Goal: Information Seeking & Learning: Learn about a topic

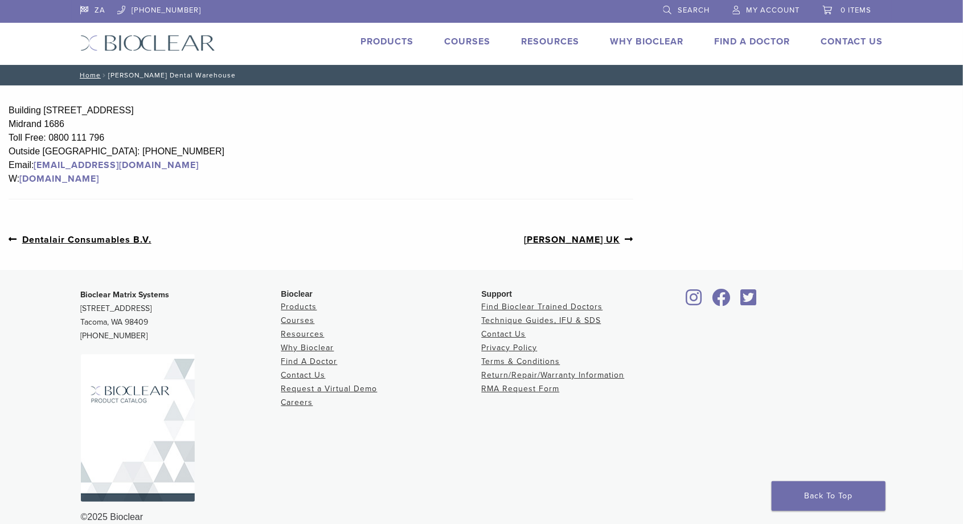
click at [388, 44] on link "Products" at bounding box center [387, 41] width 53 height 11
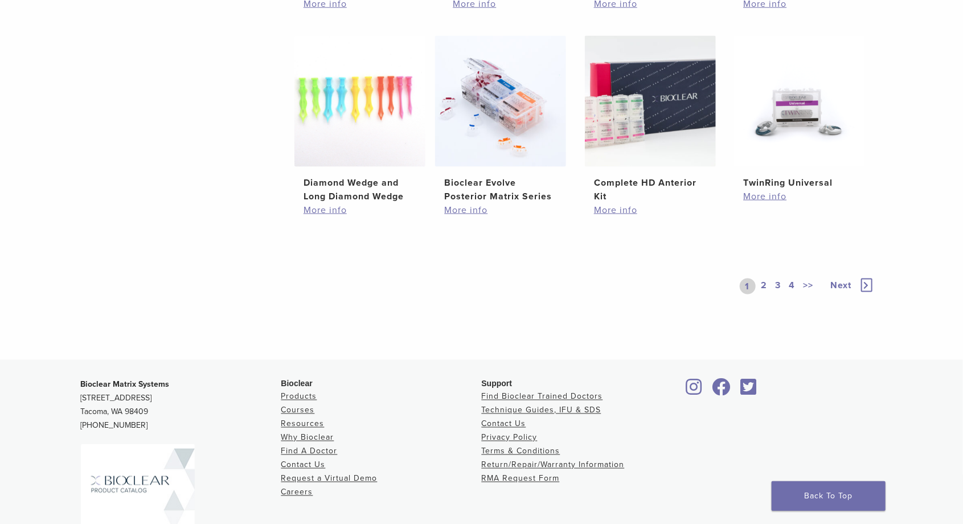
scroll to position [829, 0]
click at [842, 292] on link "Next" at bounding box center [847, 286] width 55 height 16
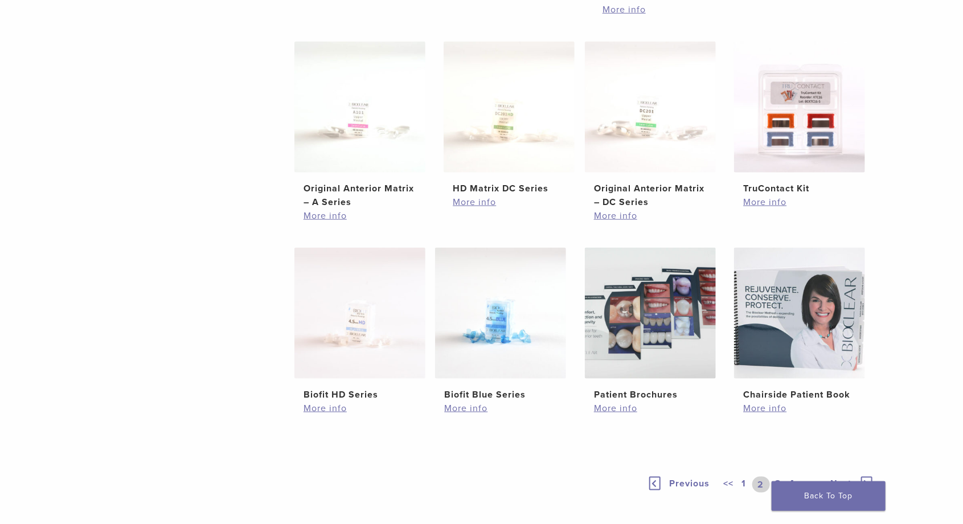
scroll to position [637, 0]
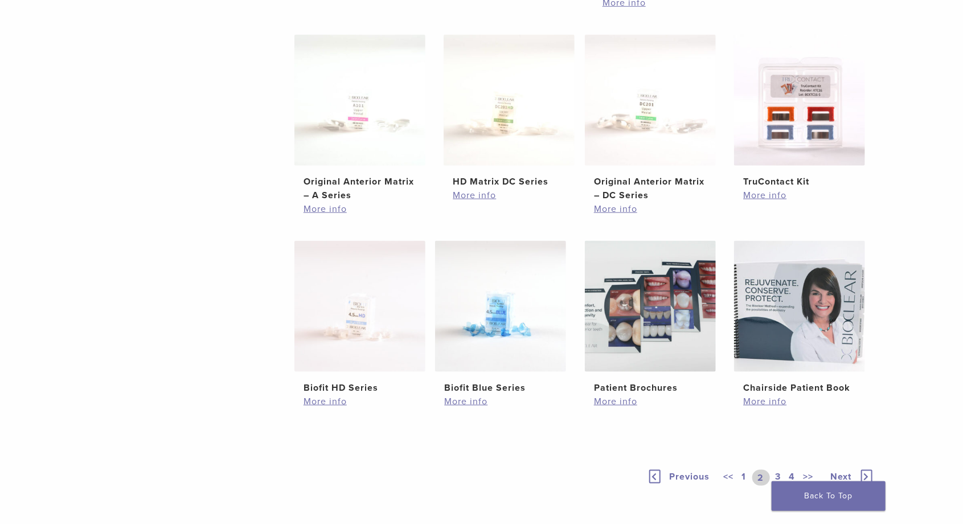
click at [845, 480] on span "Next" at bounding box center [841, 476] width 21 height 11
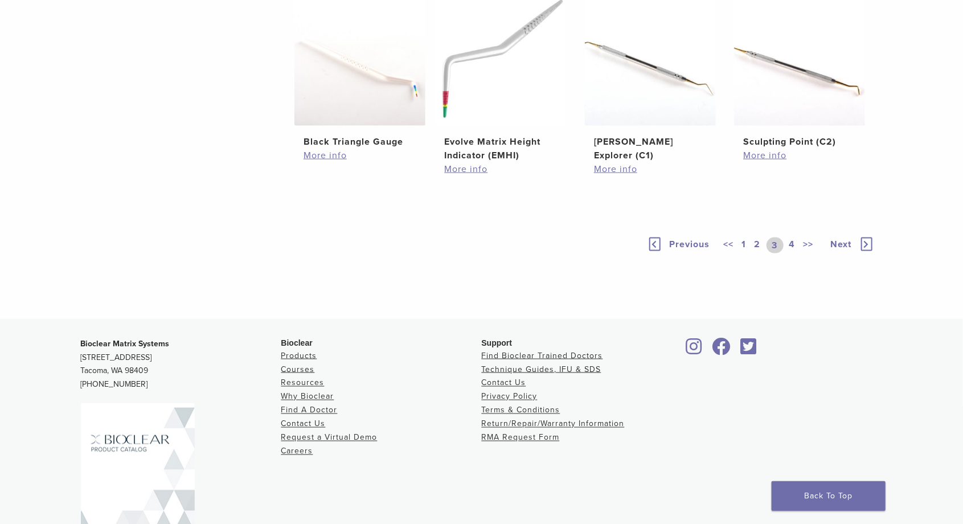
scroll to position [752, 0]
click at [846, 249] on span "Next" at bounding box center [841, 243] width 21 height 11
